Goal: Task Accomplishment & Management: Use online tool/utility

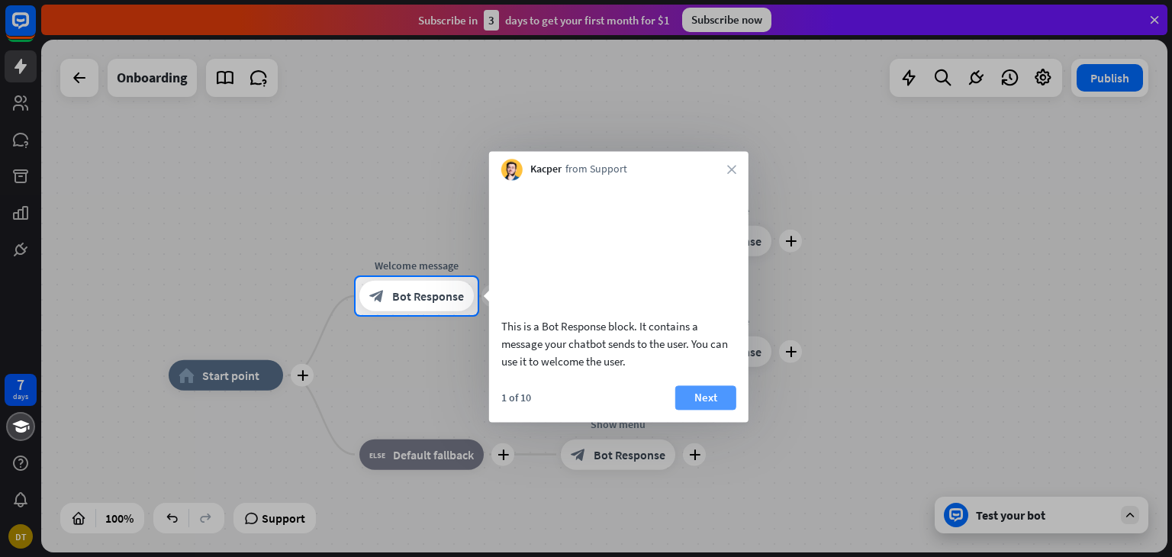
click at [703, 410] on button "Next" at bounding box center [705, 397] width 61 height 24
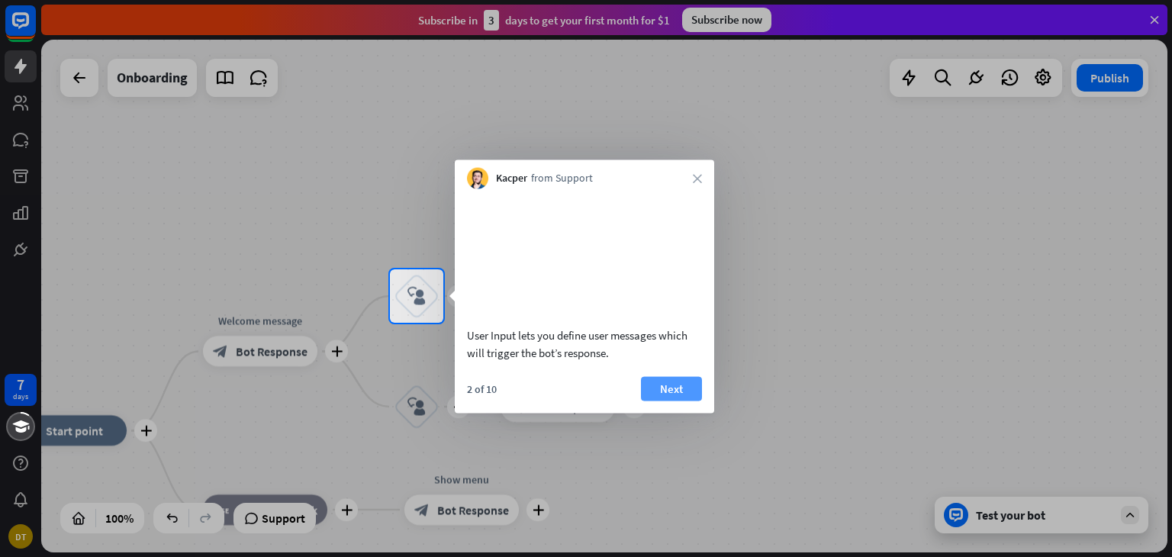
click at [662, 401] on button "Next" at bounding box center [671, 388] width 61 height 24
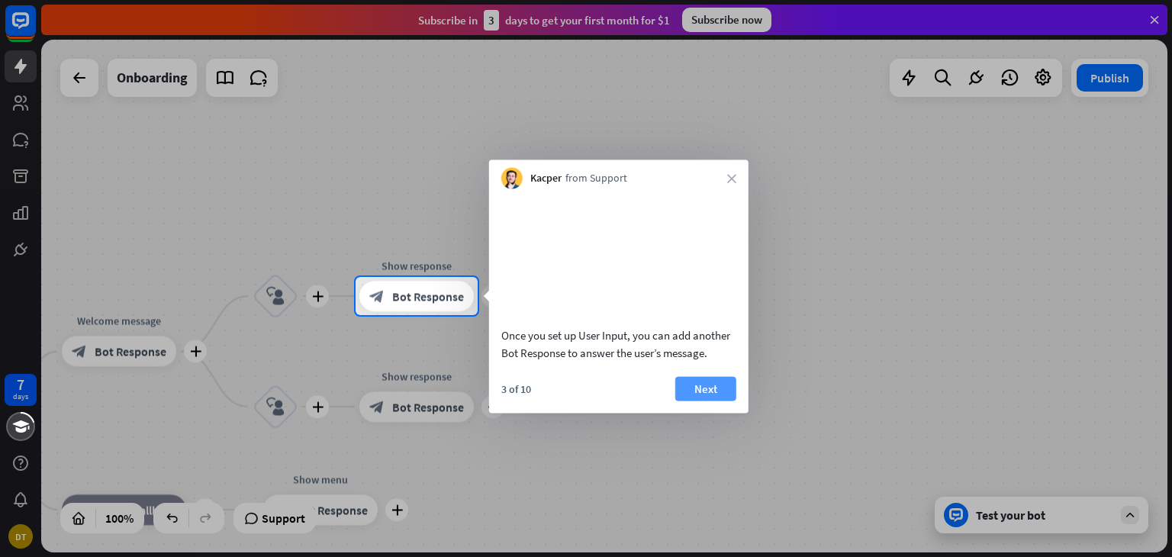
click at [697, 401] on button "Next" at bounding box center [705, 388] width 61 height 24
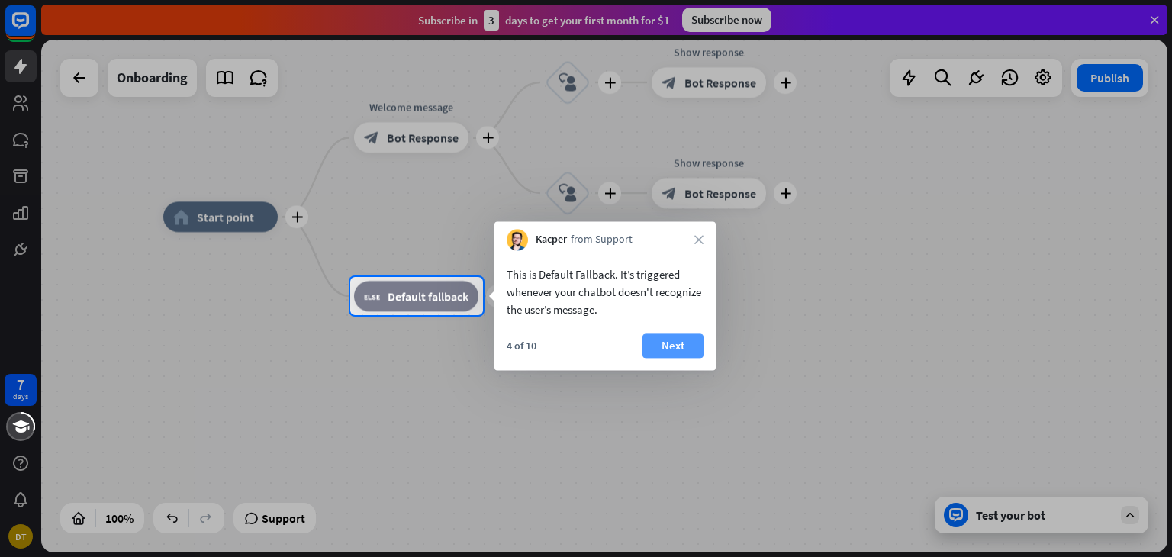
click at [686, 338] on button "Next" at bounding box center [672, 345] width 61 height 24
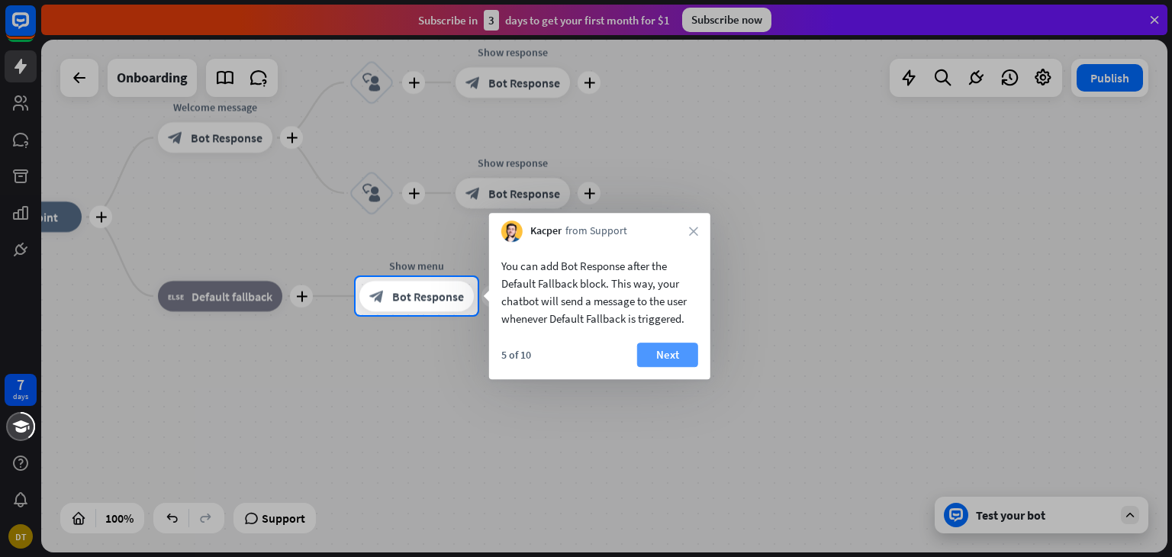
click at [684, 349] on button "Next" at bounding box center [667, 355] width 61 height 24
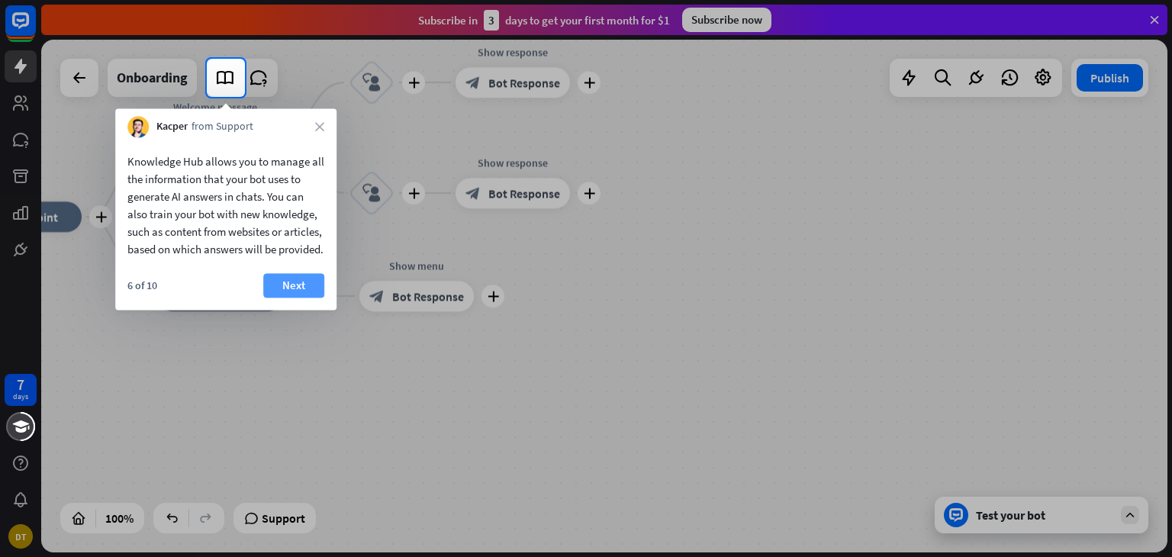
click at [287, 298] on button "Next" at bounding box center [293, 285] width 61 height 24
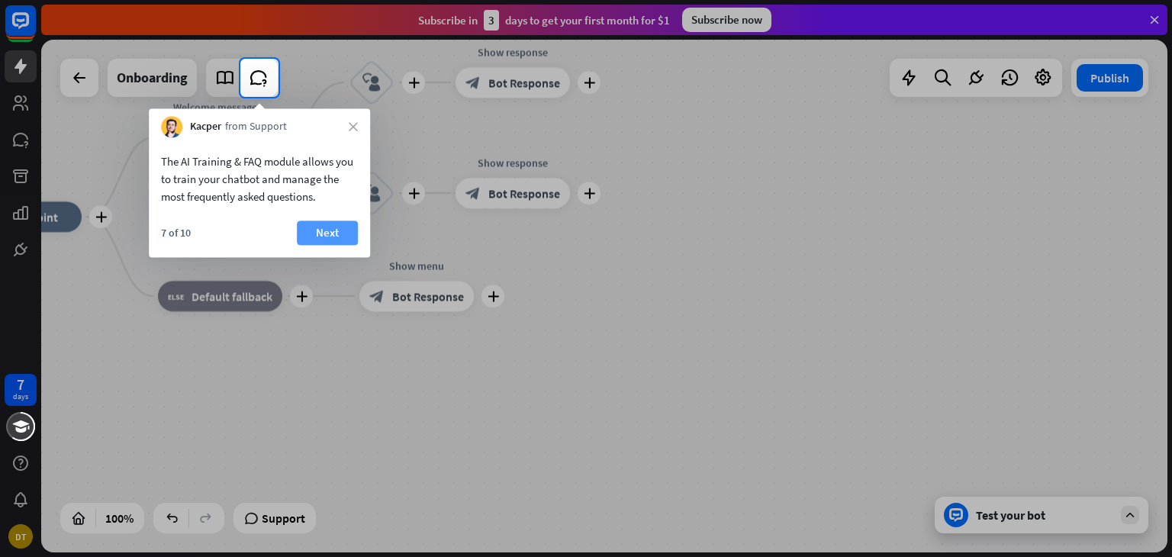
click at [334, 231] on button "Next" at bounding box center [327, 233] width 61 height 24
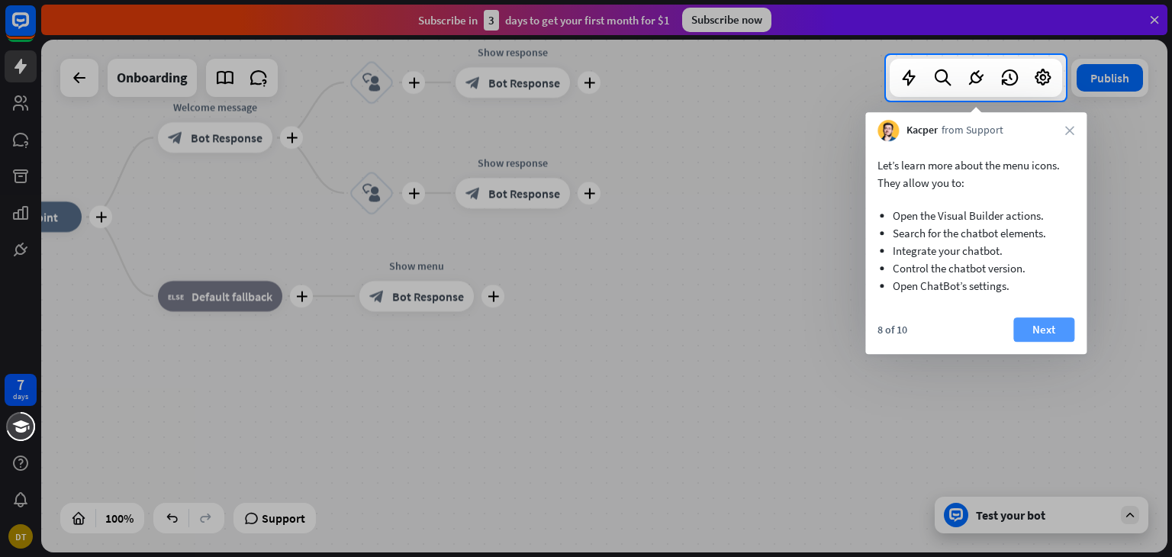
click at [1045, 328] on button "Next" at bounding box center [1043, 329] width 61 height 24
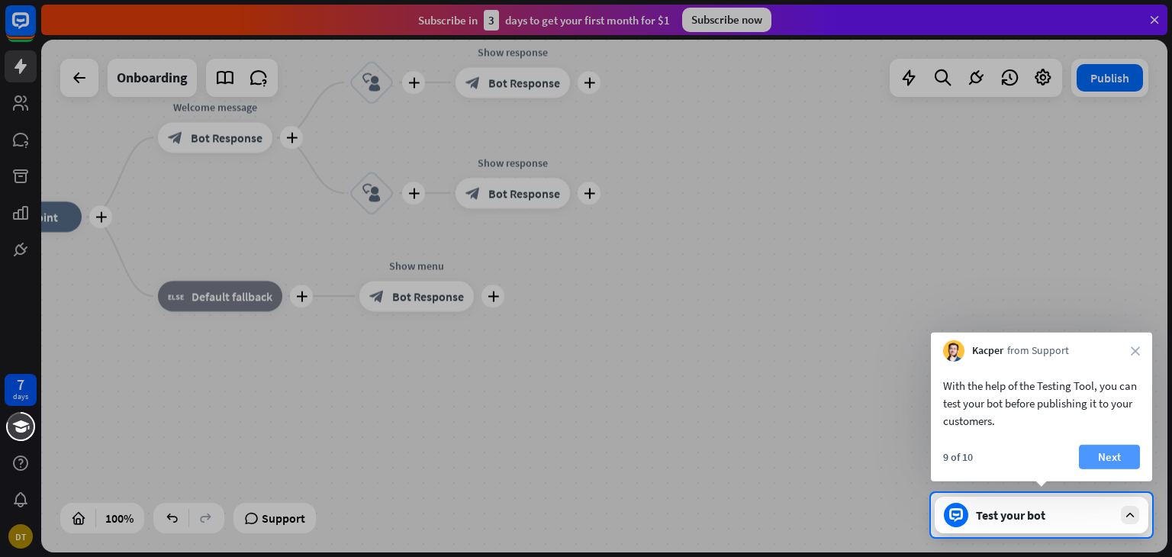
click at [1102, 455] on button "Next" at bounding box center [1109, 457] width 61 height 24
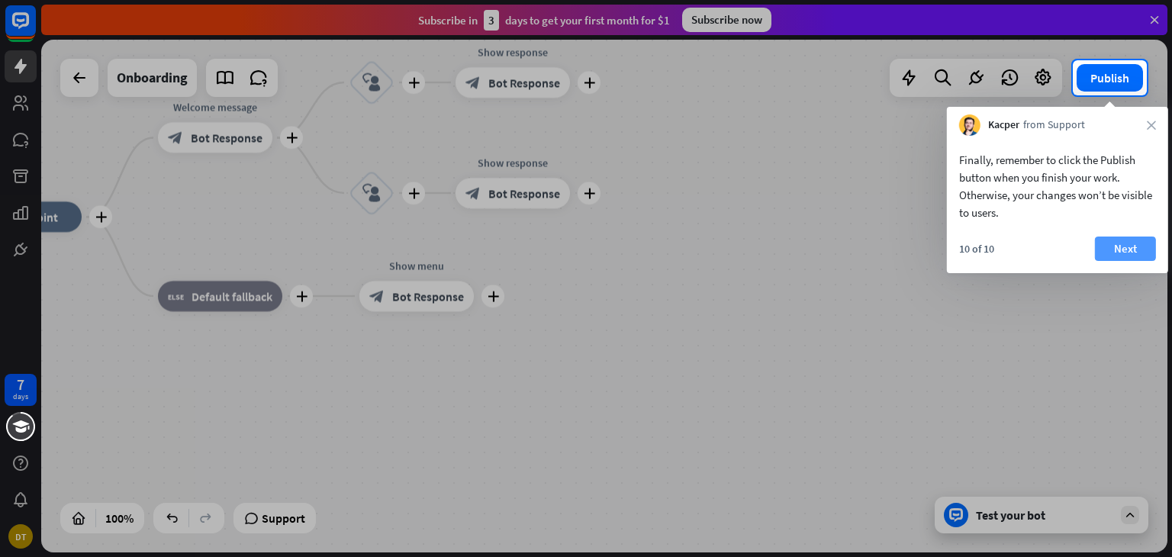
click at [1123, 251] on button "Next" at bounding box center [1125, 249] width 61 height 24
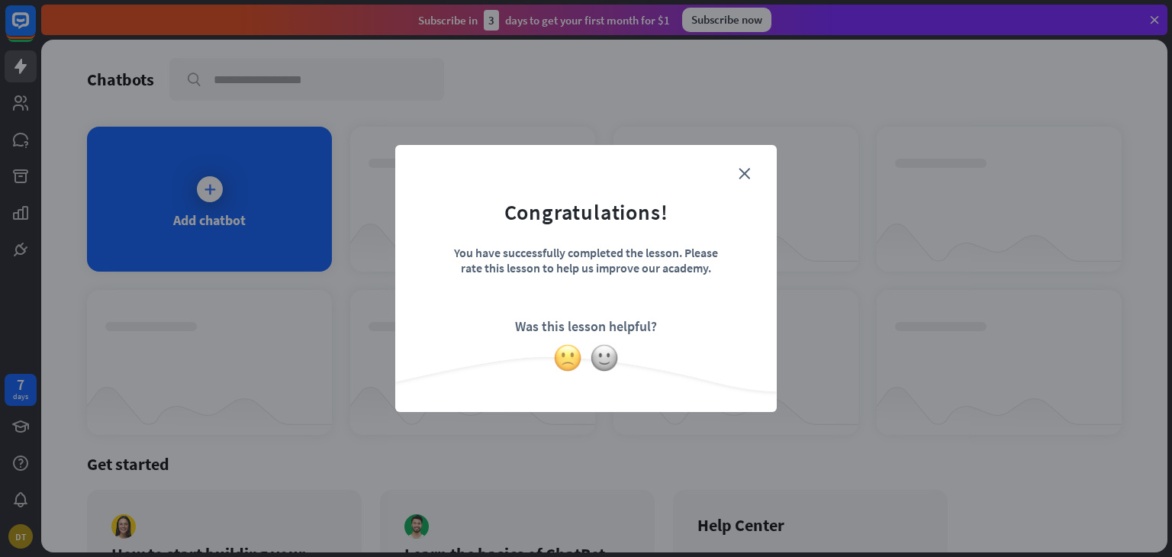
click at [571, 351] on img at bounding box center [567, 357] width 29 height 29
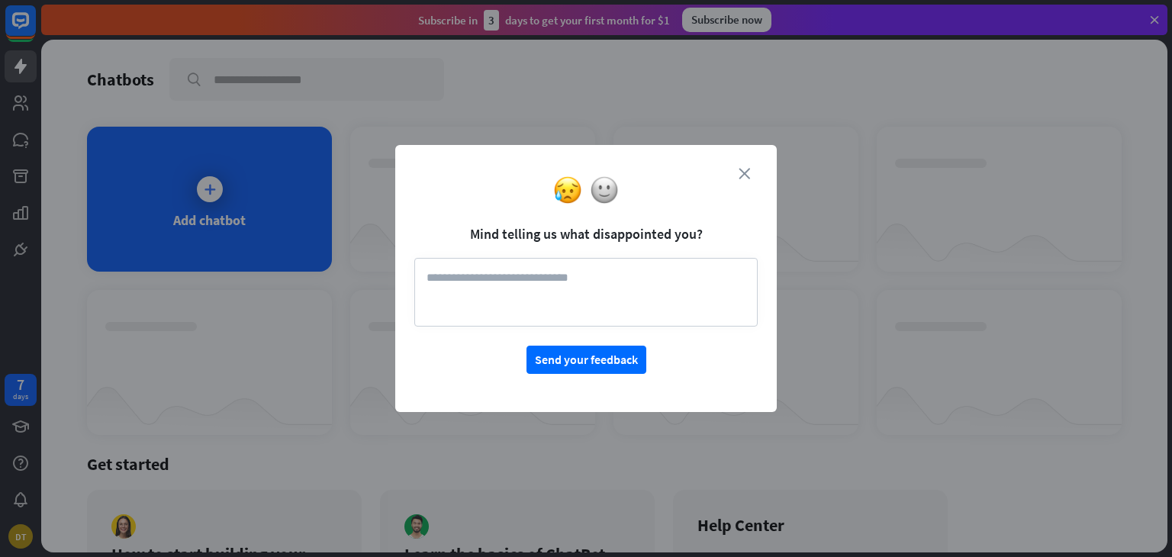
click at [742, 174] on icon "close" at bounding box center [744, 173] width 11 height 11
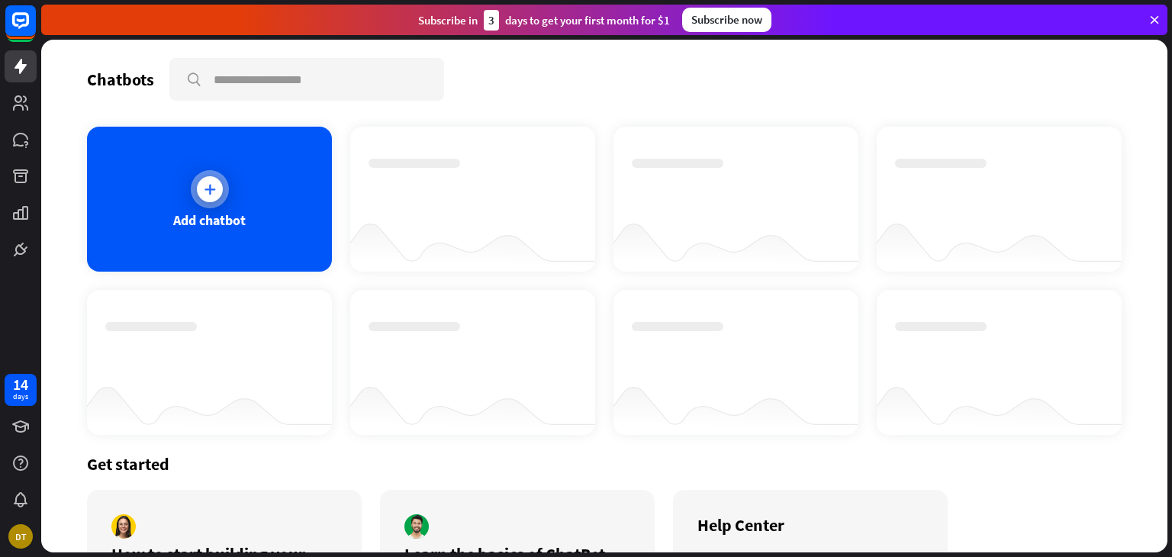
click at [217, 191] on div at bounding box center [210, 189] width 26 height 26
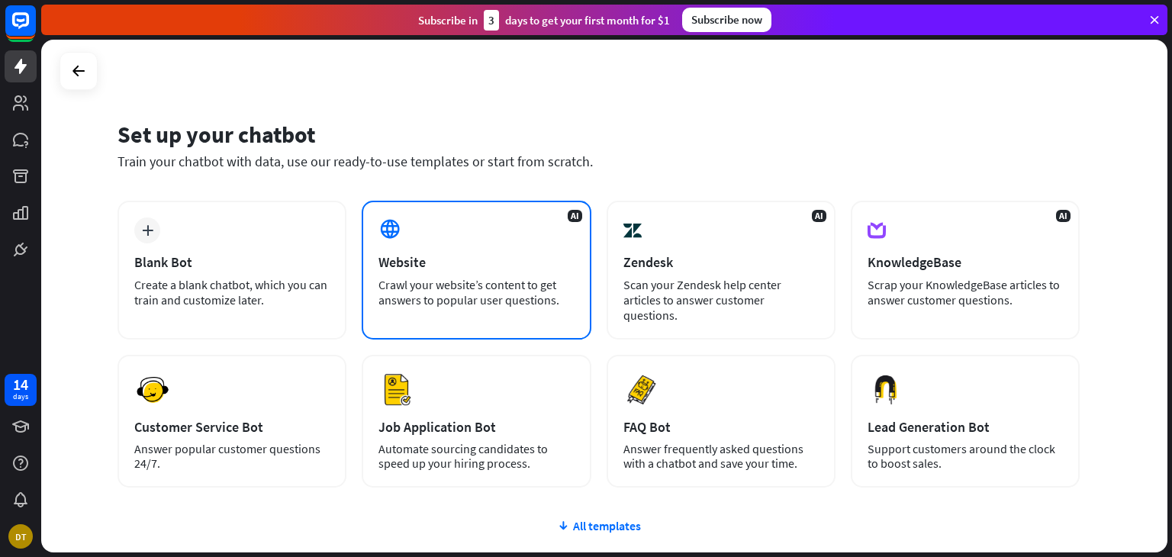
click at [476, 257] on div "Website" at bounding box center [475, 262] width 195 height 18
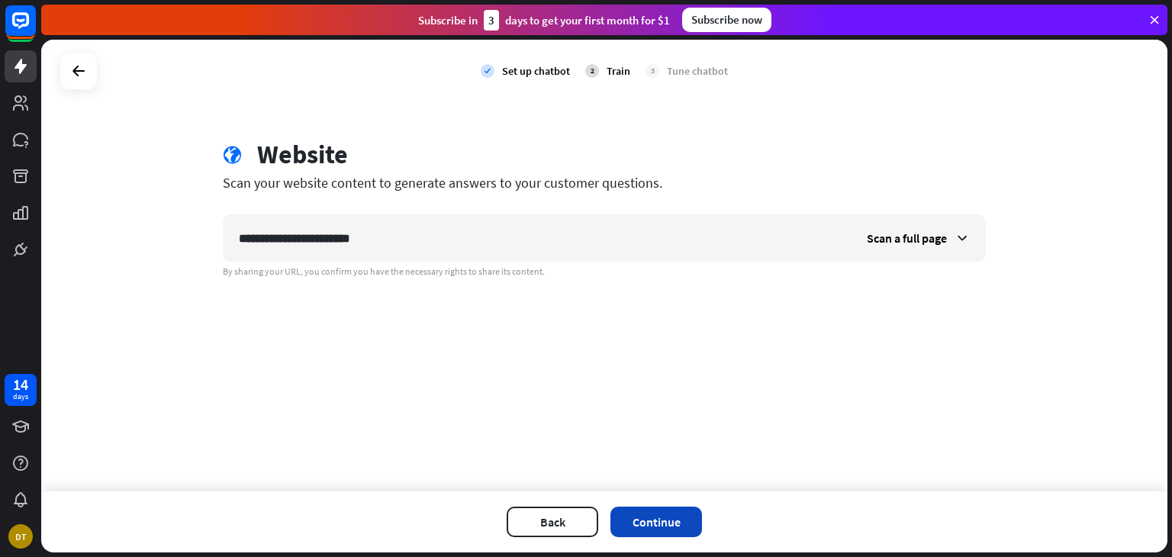
click at [665, 523] on button "Continue" at bounding box center [656, 522] width 92 height 31
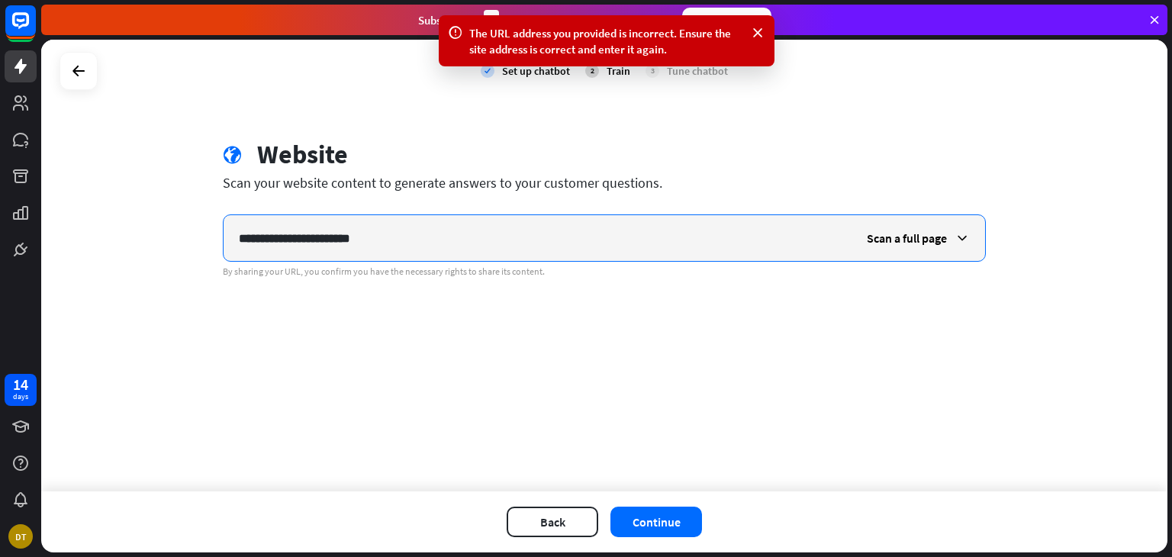
drag, startPoint x: 440, startPoint y: 240, endPoint x: 79, endPoint y: 245, distance: 361.0
click at [79, 245] on div "**********" at bounding box center [604, 266] width 1126 height 452
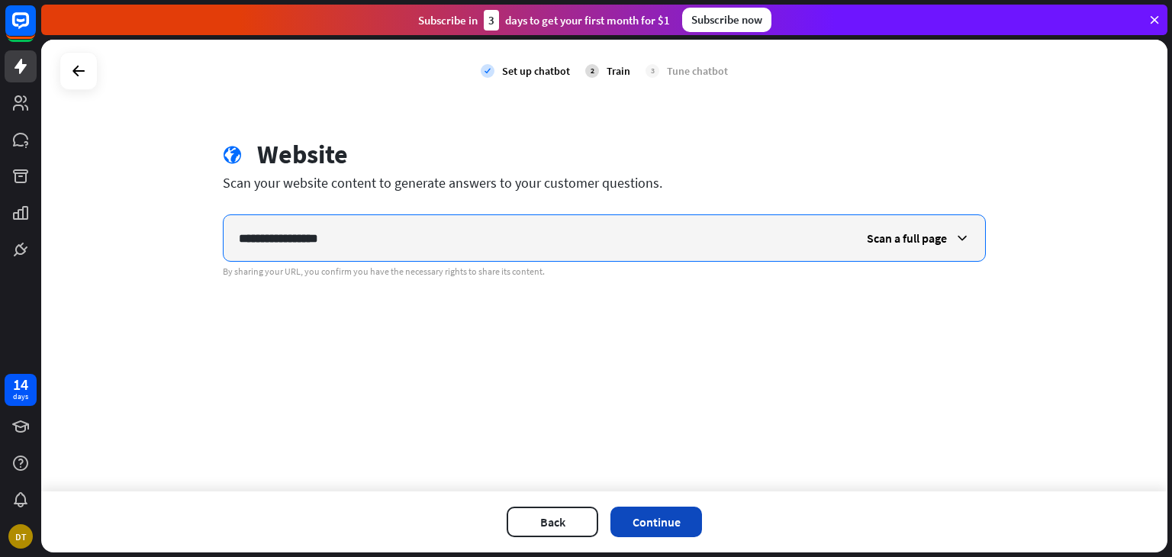
type input "**********"
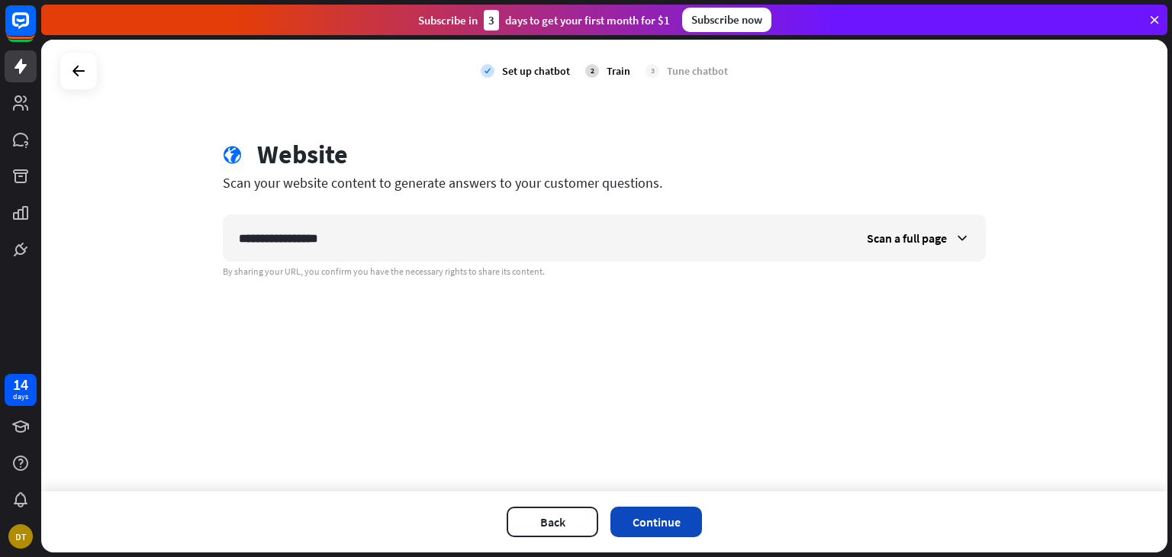
click at [653, 519] on button "Continue" at bounding box center [656, 522] width 92 height 31
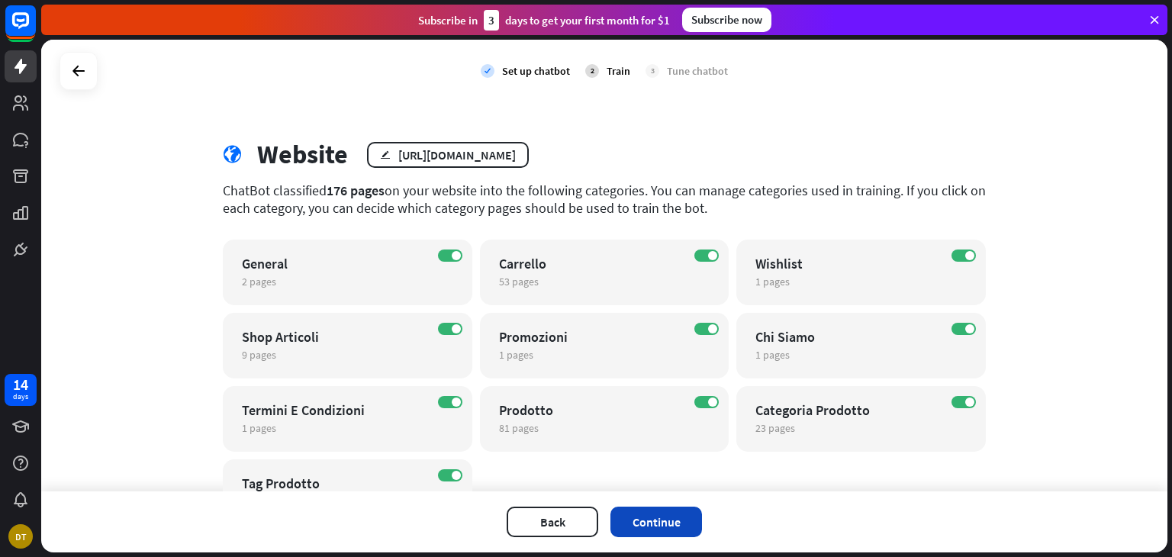
click at [662, 520] on button "Continue" at bounding box center [656, 522] width 92 height 31
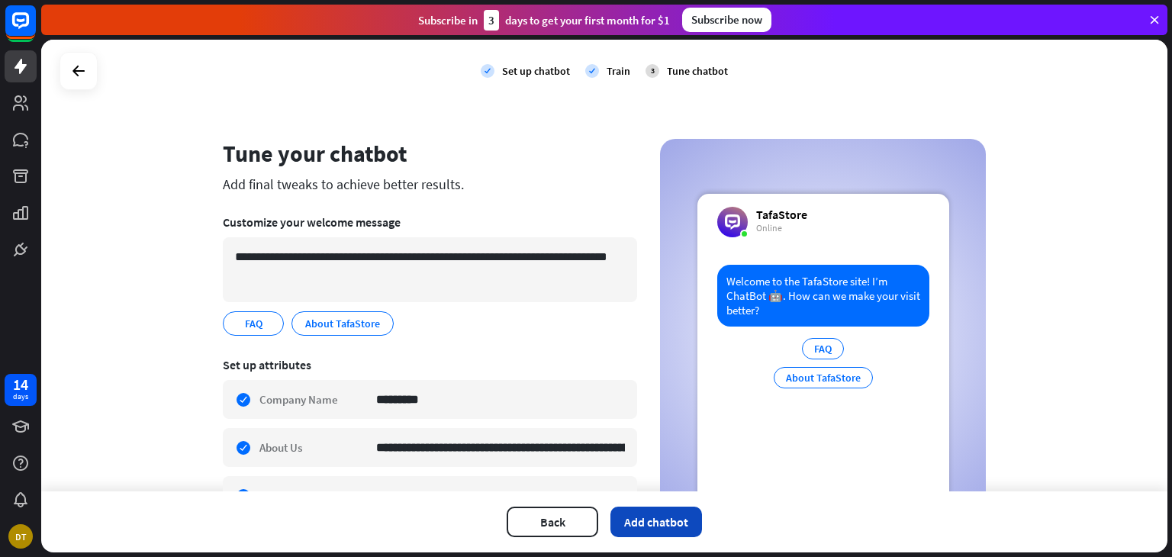
click at [671, 520] on button "Add chatbot" at bounding box center [656, 522] width 92 height 31
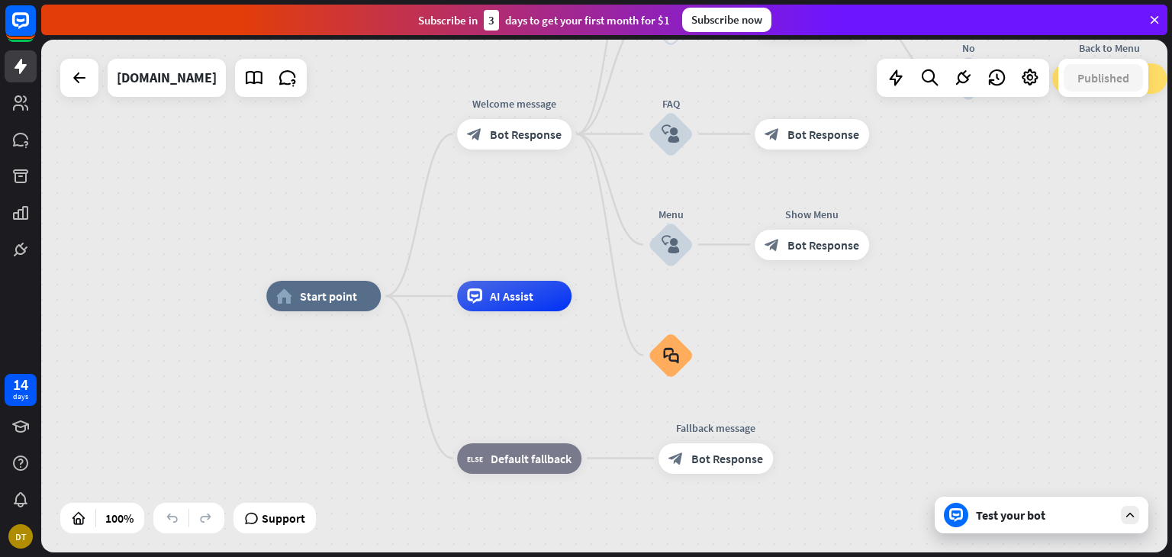
click at [999, 515] on div "Test your bot" at bounding box center [1044, 514] width 137 height 15
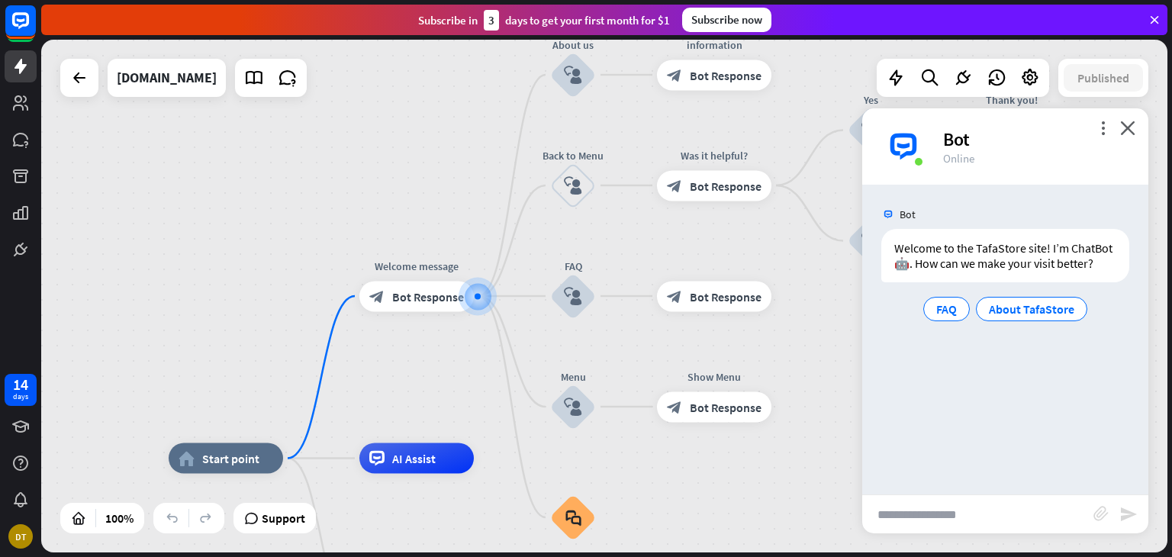
click at [1002, 510] on input "text" at bounding box center [977, 514] width 231 height 38
type input "**********"
click at [1124, 510] on icon "send" at bounding box center [1128, 514] width 18 height 18
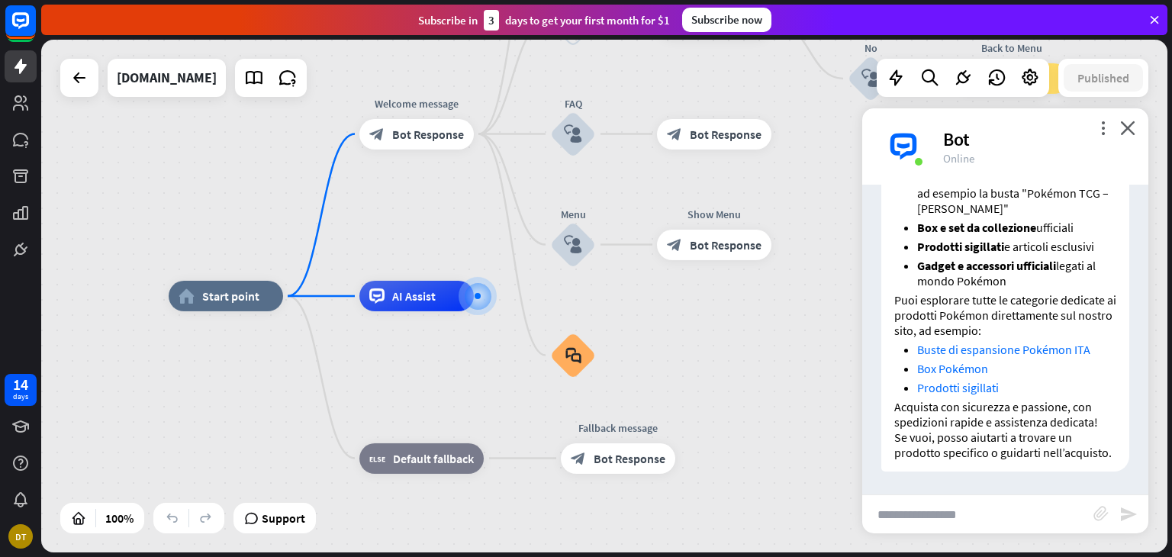
scroll to position [365, 0]
click at [1000, 342] on link "Buste di espansione Pokémon ITA" at bounding box center [1003, 349] width 173 height 15
click at [984, 505] on input "text" at bounding box center [977, 514] width 231 height 38
type input "**********"
click at [1133, 510] on icon "send" at bounding box center [1128, 514] width 18 height 18
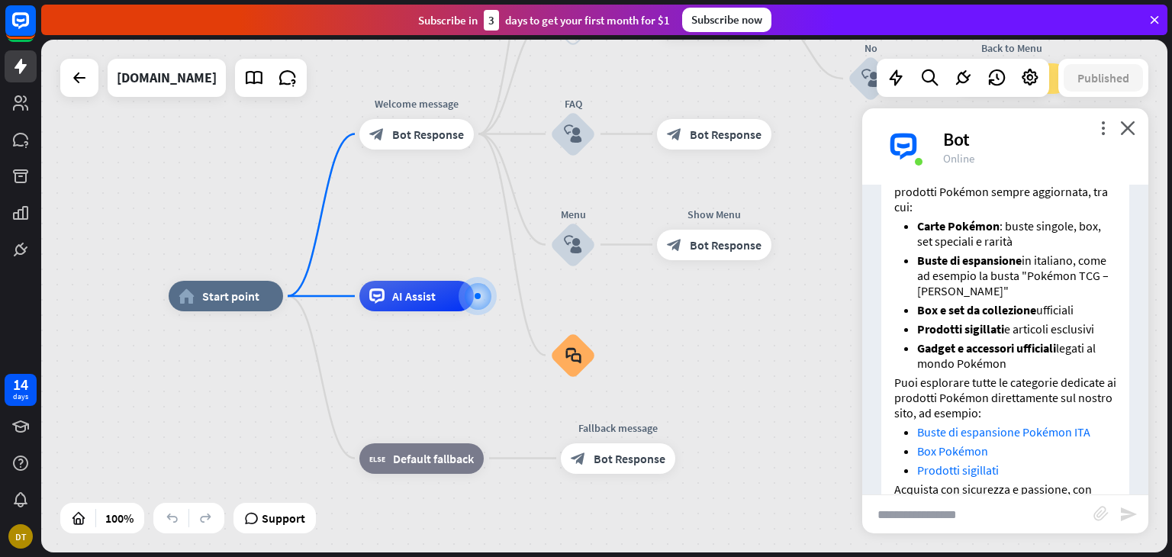
scroll to position [259, 0]
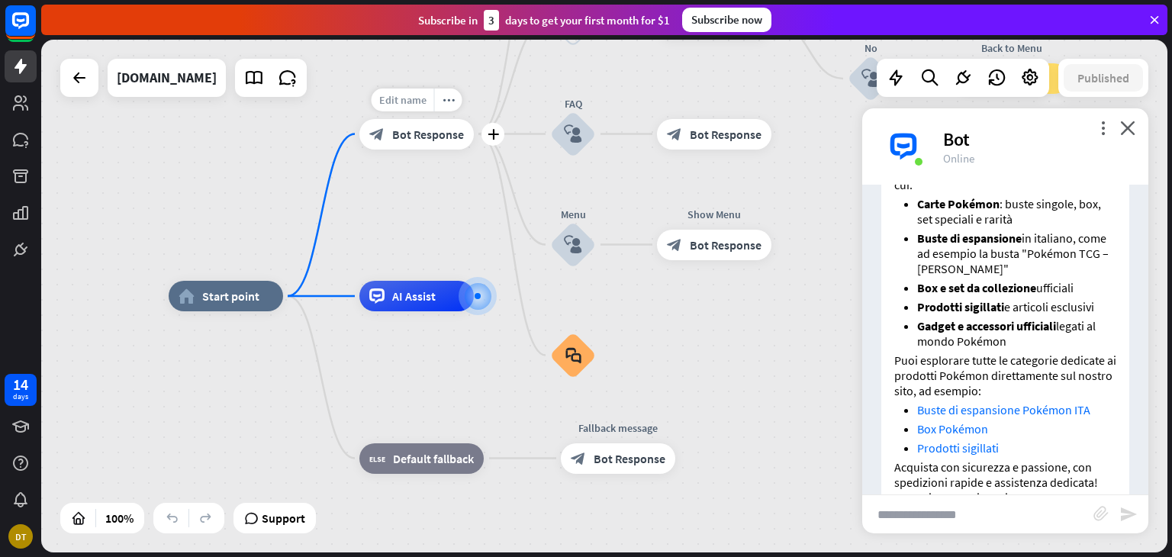
click at [409, 97] on span "Edit name" at bounding box center [402, 100] width 47 height 14
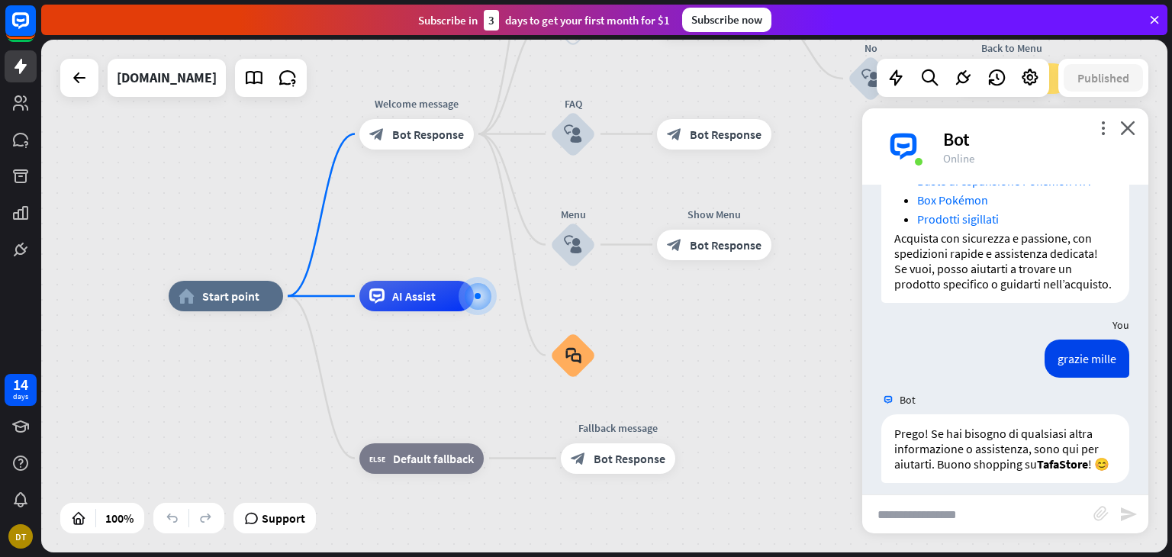
scroll to position [560, 0]
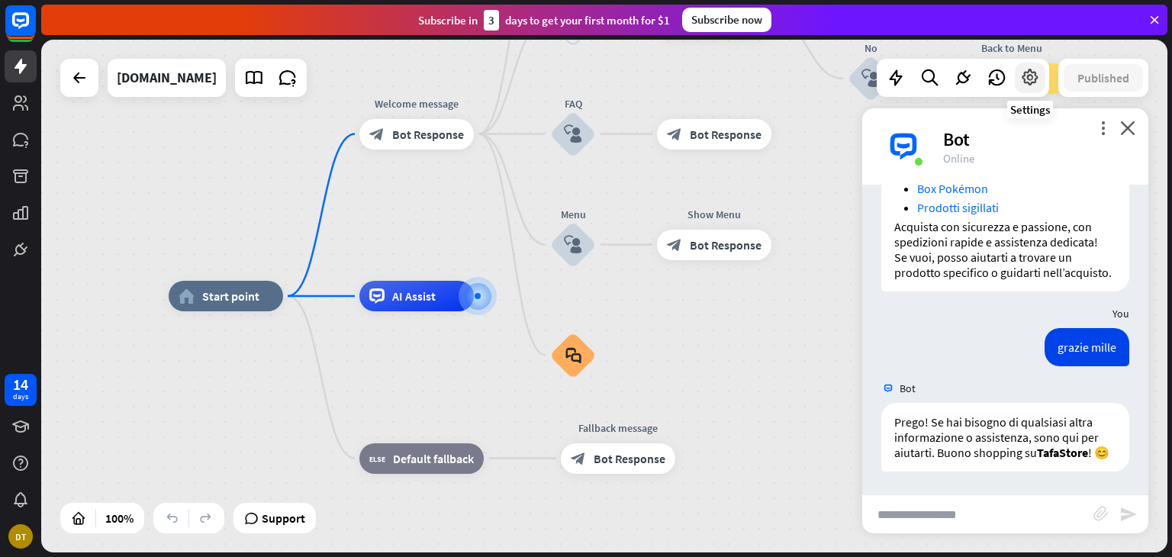
click at [1026, 80] on icon at bounding box center [1030, 78] width 20 height 20
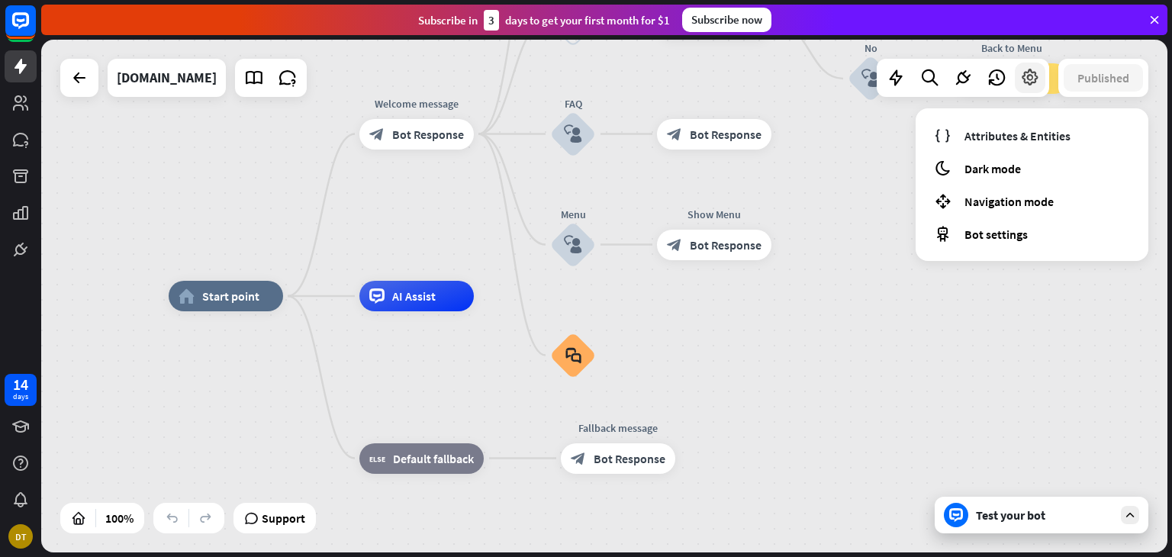
click at [1026, 80] on icon at bounding box center [1030, 78] width 20 height 20
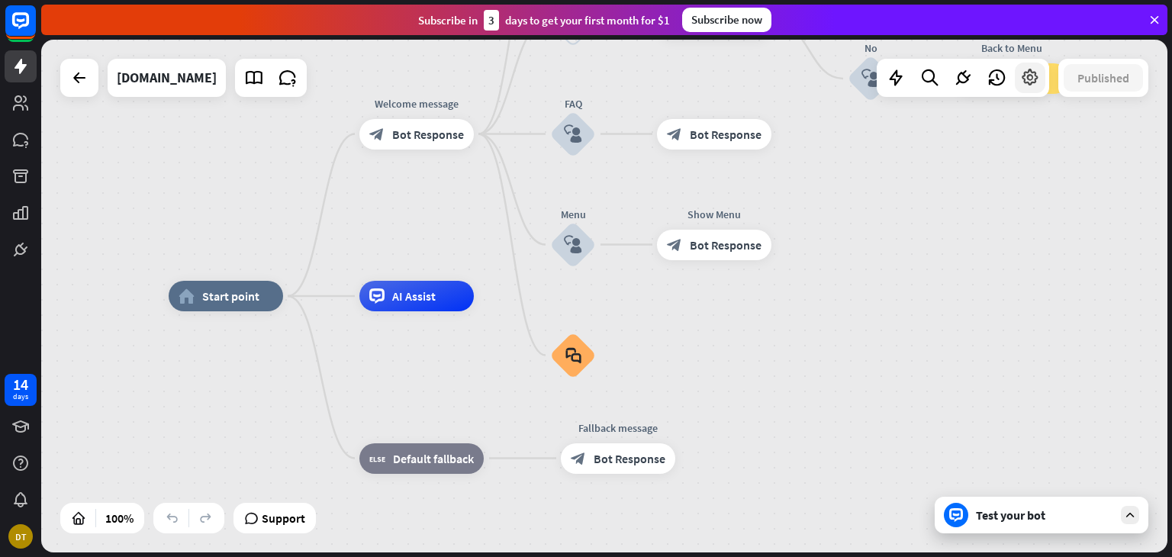
click at [1026, 80] on icon at bounding box center [1030, 78] width 20 height 20
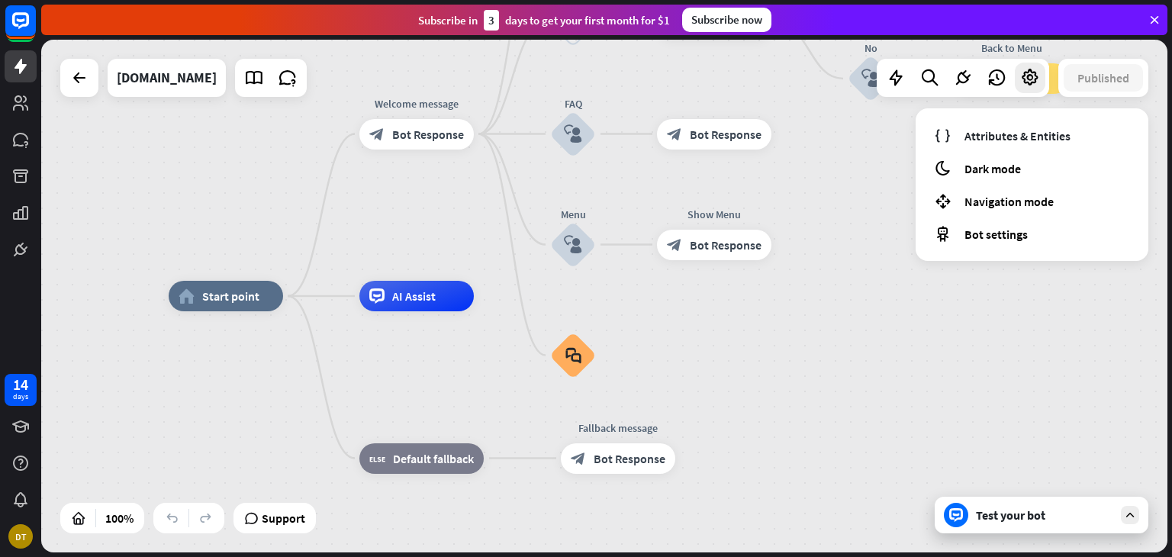
click at [1020, 514] on div "Test your bot" at bounding box center [1044, 514] width 137 height 15
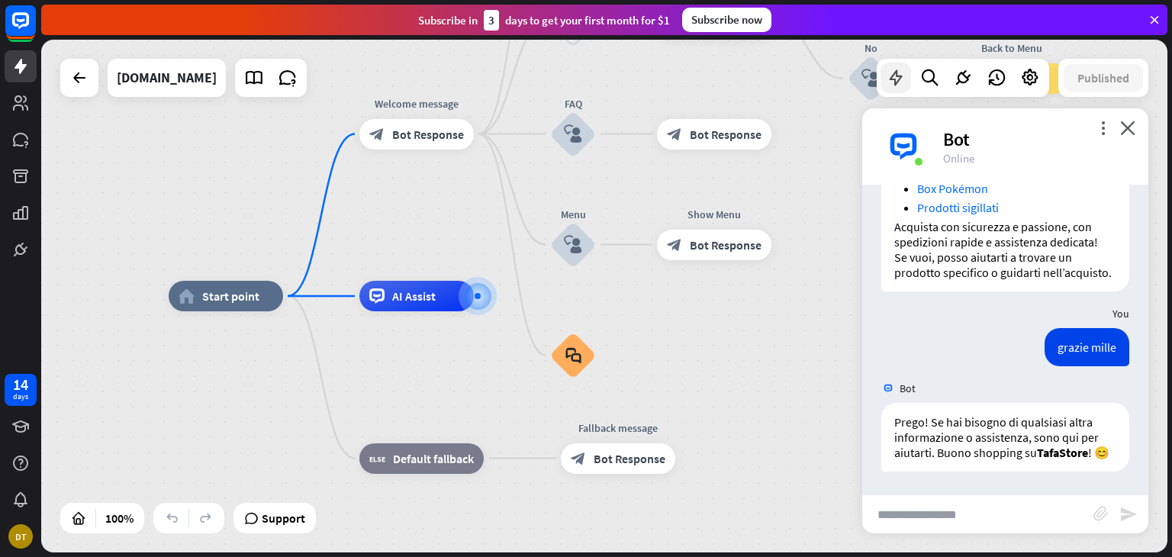
click at [898, 82] on icon at bounding box center [896, 78] width 20 height 20
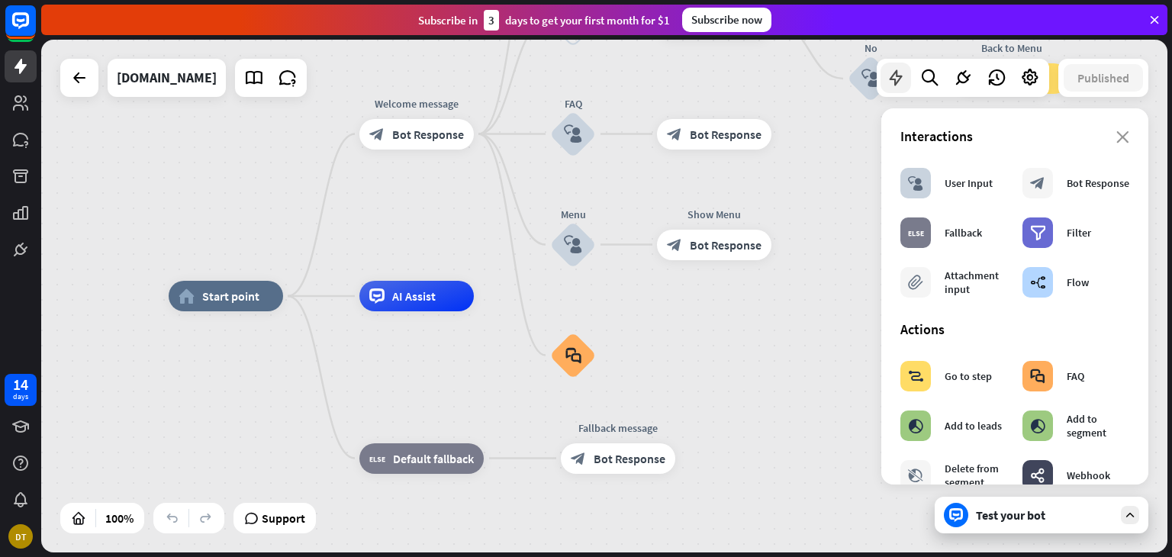
click at [898, 82] on icon at bounding box center [896, 78] width 20 height 20
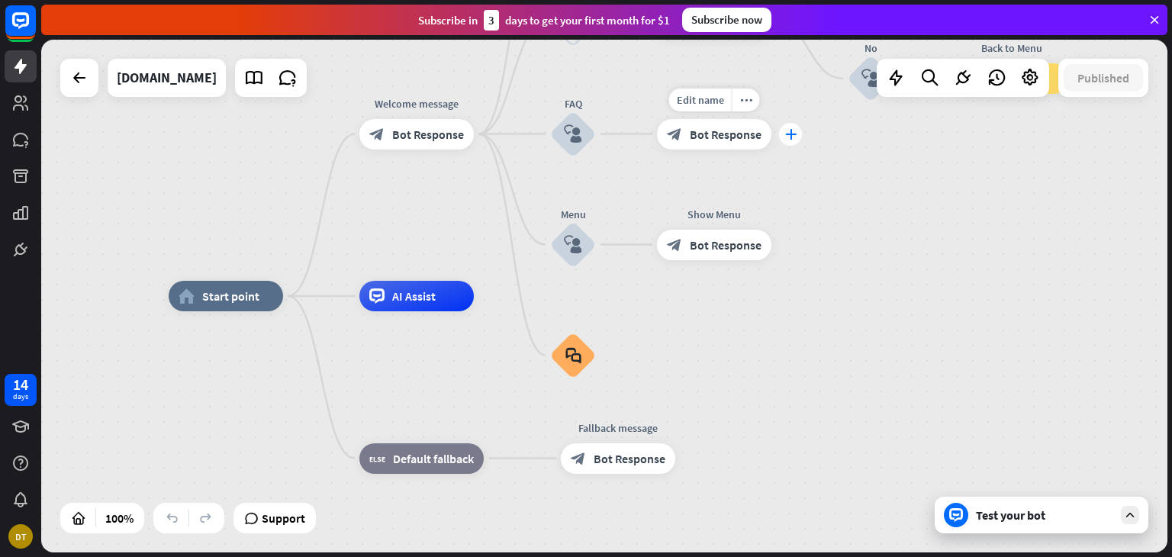
click at [794, 137] on icon "plus" at bounding box center [790, 134] width 11 height 11
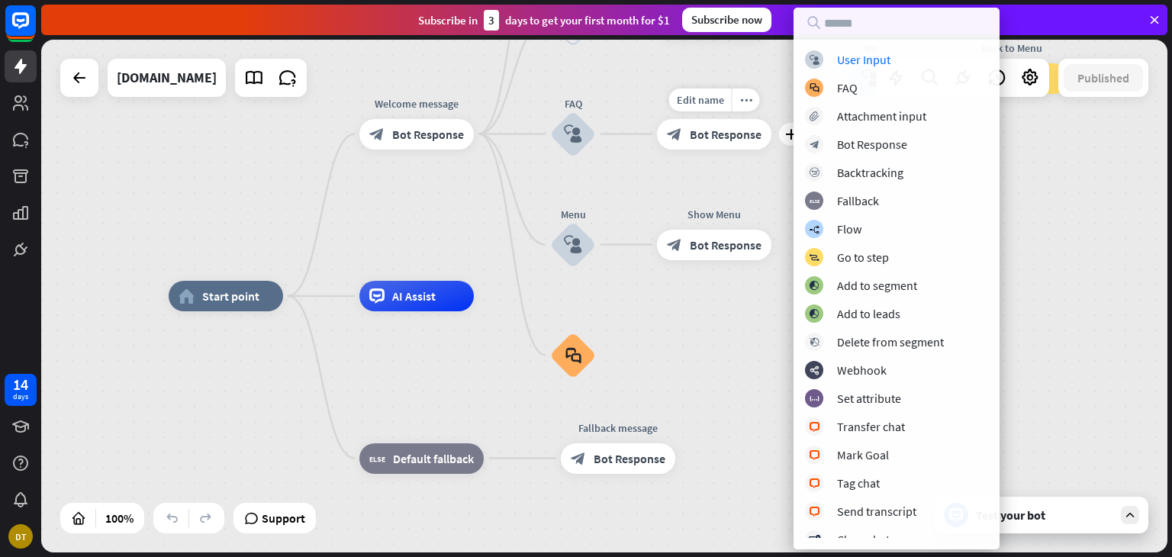
click at [662, 119] on div "Edit name more_horiz plus block_bot_response Bot Response" at bounding box center [714, 134] width 114 height 31
